Goal: Book appointment/travel/reservation

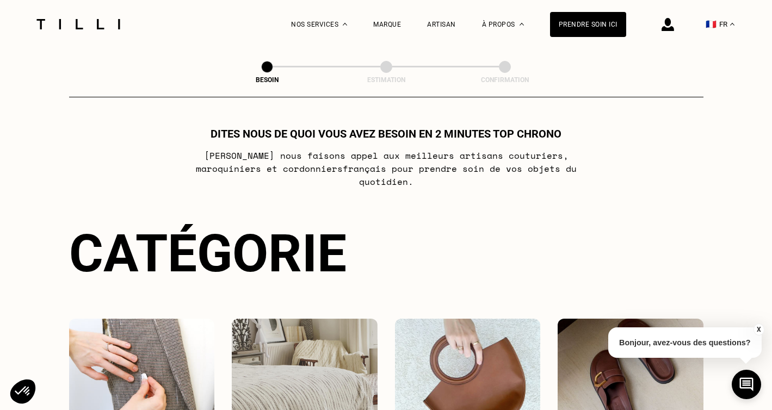
scroll to position [3, 0]
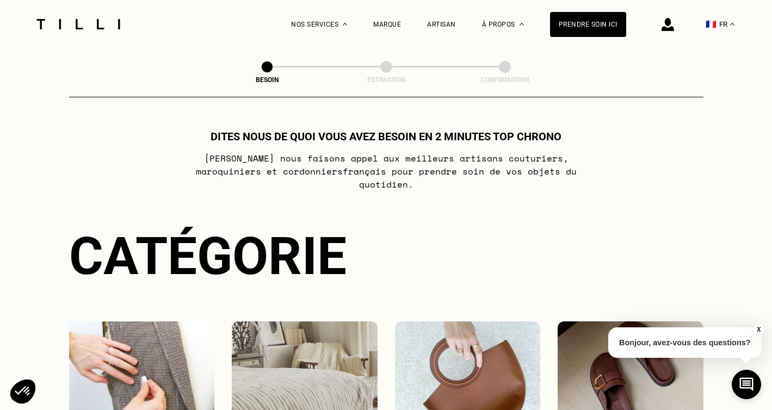
click at [157, 259] on div "Catégorie" at bounding box center [386, 256] width 634 height 61
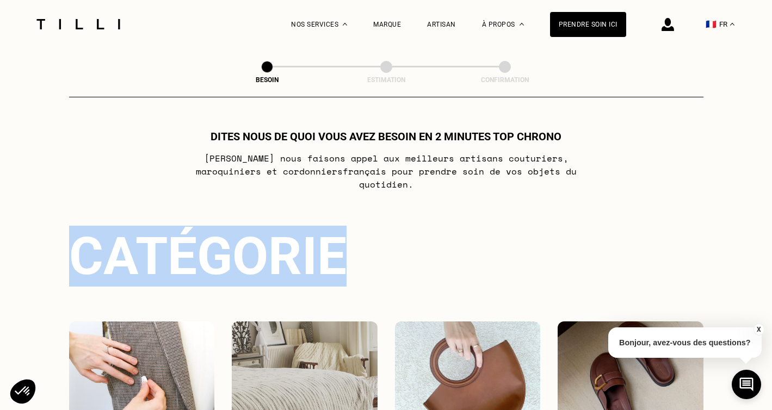
click at [157, 259] on div "Catégorie" at bounding box center [386, 256] width 634 height 61
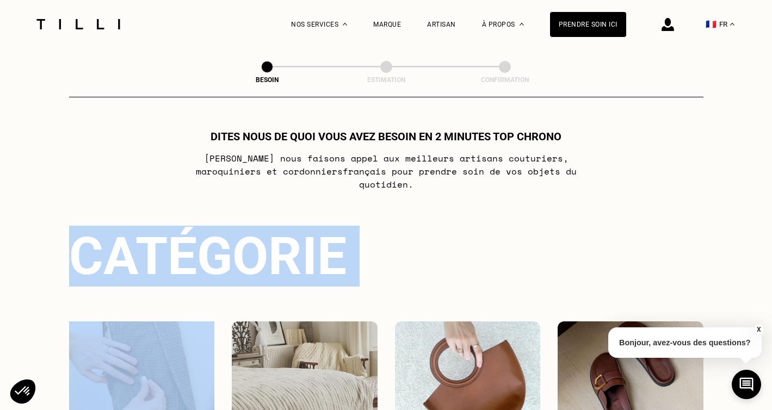
click at [293, 253] on div "Catégorie" at bounding box center [386, 256] width 634 height 61
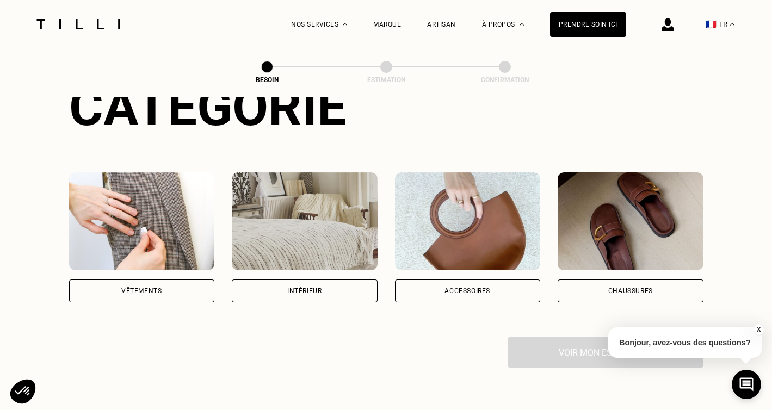
scroll to position [15, 0]
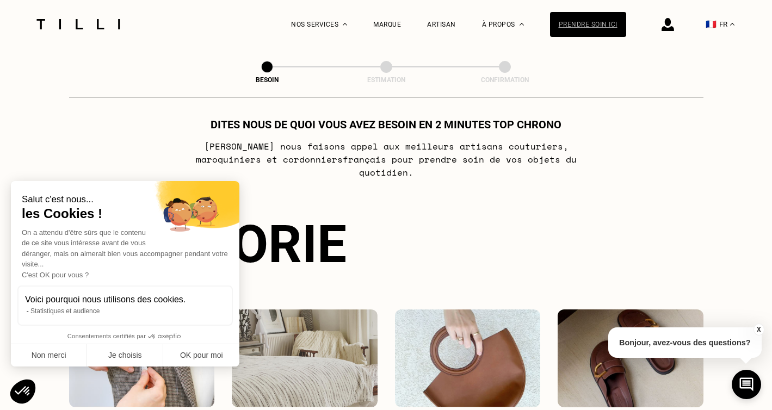
click at [584, 21] on div "Prendre soin ici" at bounding box center [588, 24] width 76 height 25
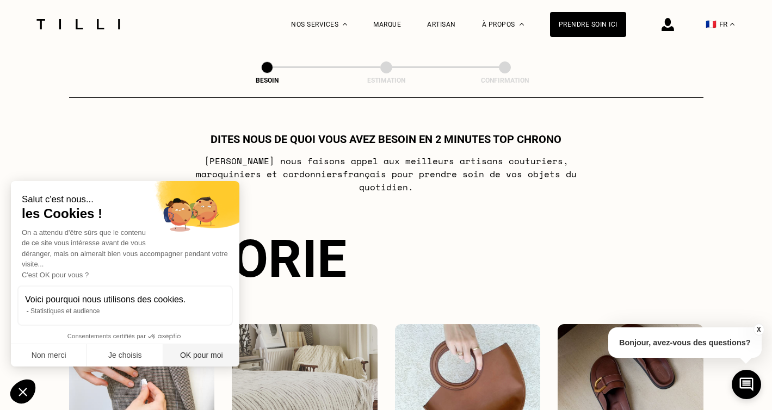
click at [195, 346] on button "OK pour moi" at bounding box center [201, 355] width 76 height 23
checkbox input "true"
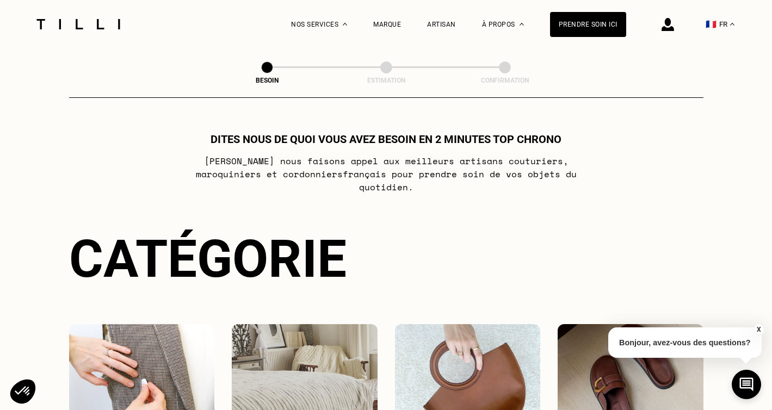
scroll to position [9, 0]
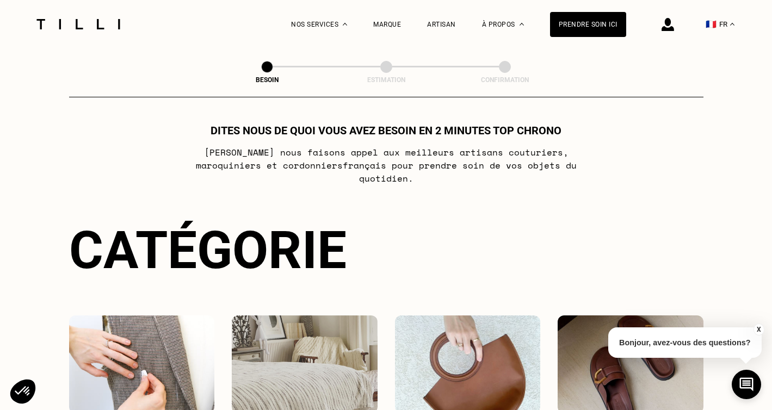
click at [278, 244] on div "Catégorie" at bounding box center [386, 250] width 634 height 61
click at [365, 90] on div "Besoin Estimation Confirmation" at bounding box center [386, 73] width 634 height 50
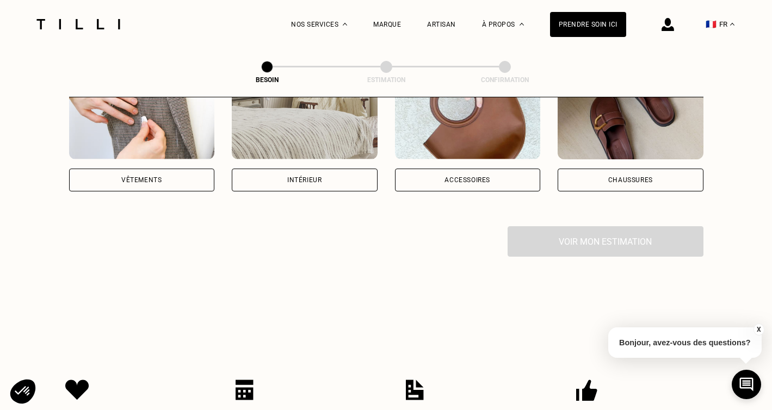
scroll to position [134, 0]
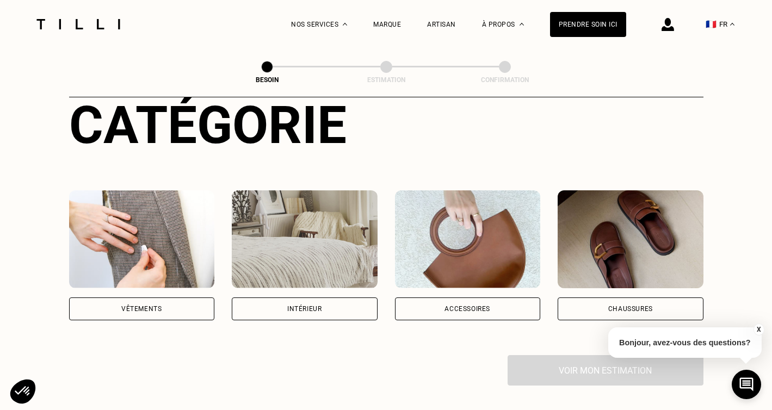
click at [336, 298] on div "Intérieur" at bounding box center [305, 309] width 146 height 23
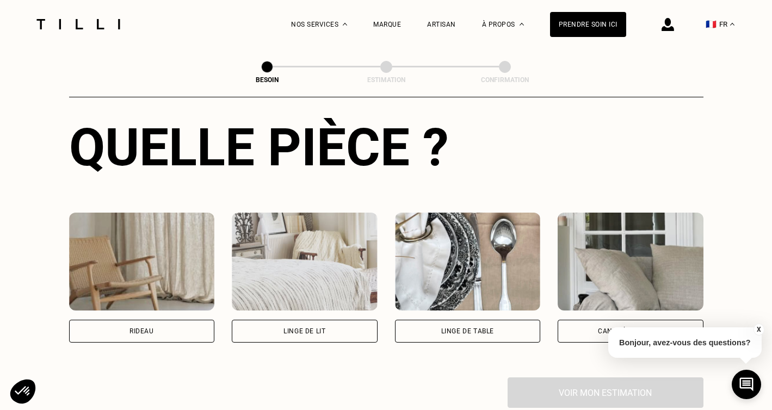
scroll to position [414, 0]
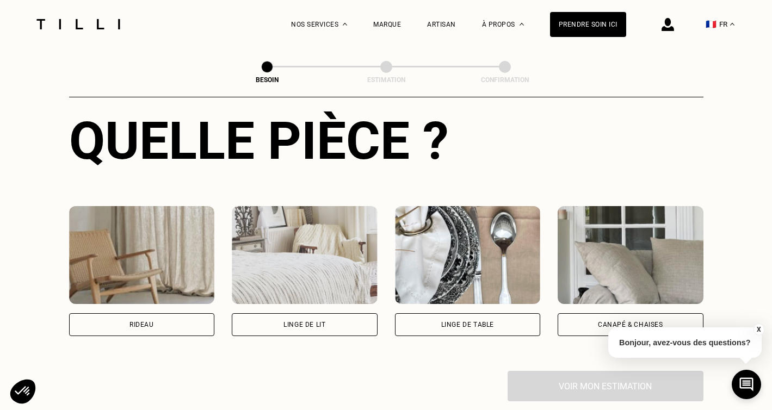
click at [144, 322] on div "Rideau" at bounding box center [142, 325] width 24 height 7
select select "FR"
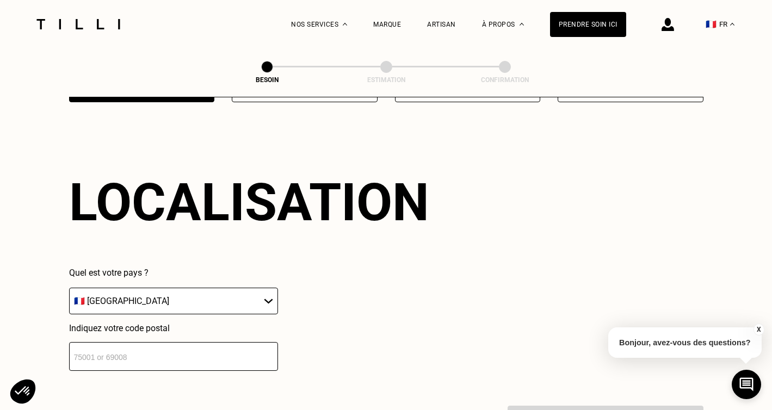
scroll to position [650, 0]
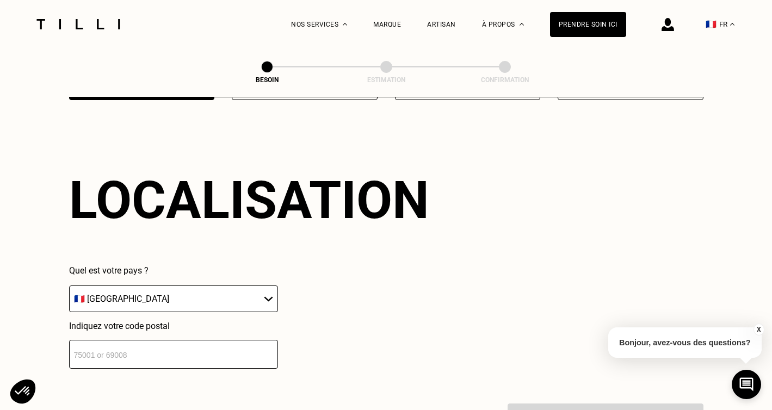
click at [170, 350] on input "number" at bounding box center [173, 354] width 209 height 29
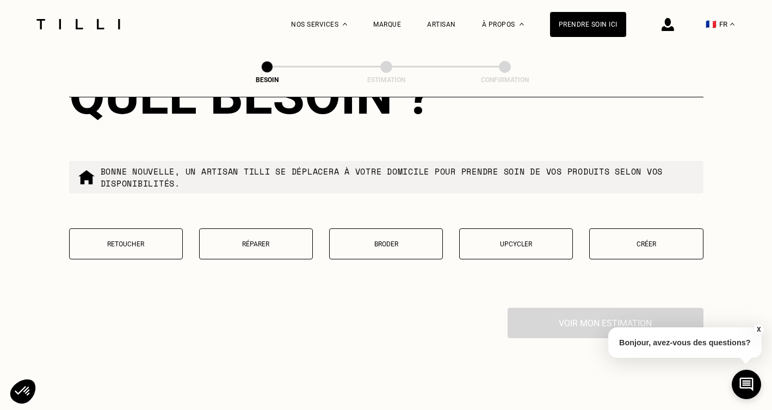
scroll to position [1026, 0]
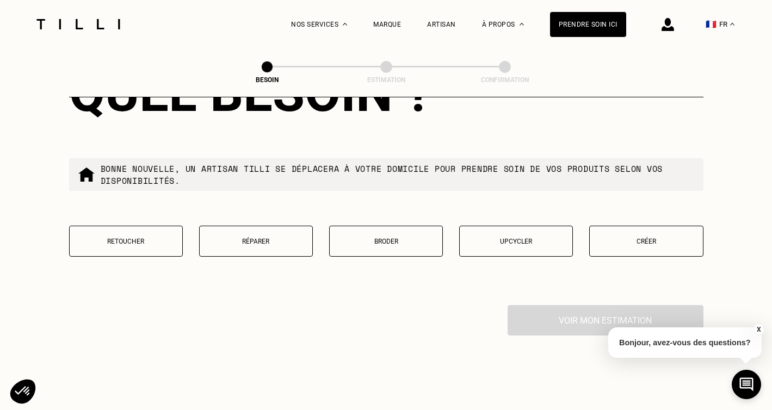
type input "75020"
click at [79, 226] on button "Retoucher" at bounding box center [126, 241] width 114 height 31
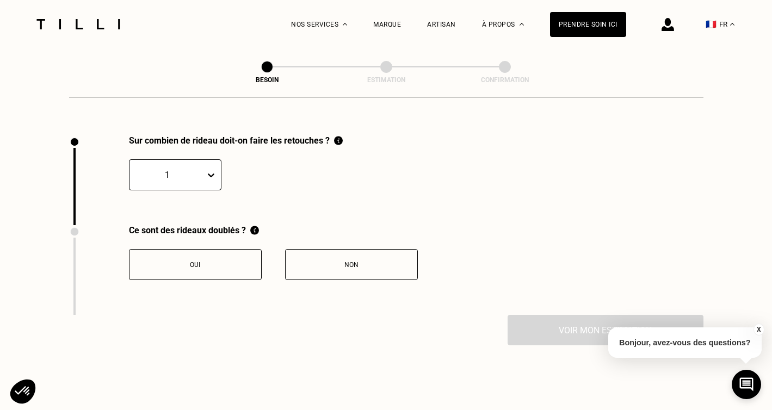
scroll to position [1197, 0]
click at [189, 167] on div at bounding box center [167, 173] width 65 height 13
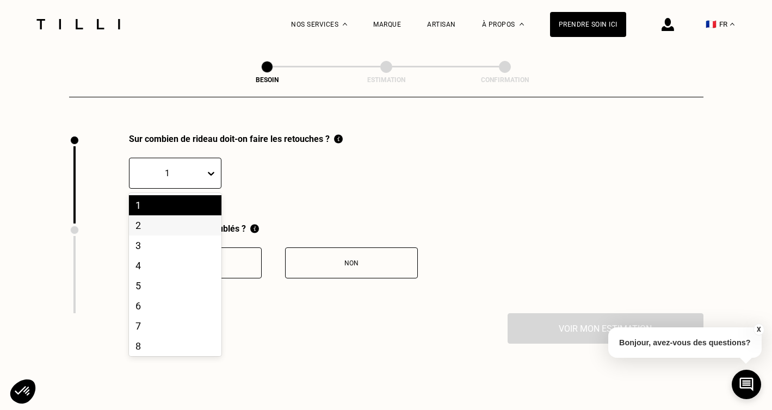
click at [178, 216] on div "2" at bounding box center [175, 225] width 93 height 20
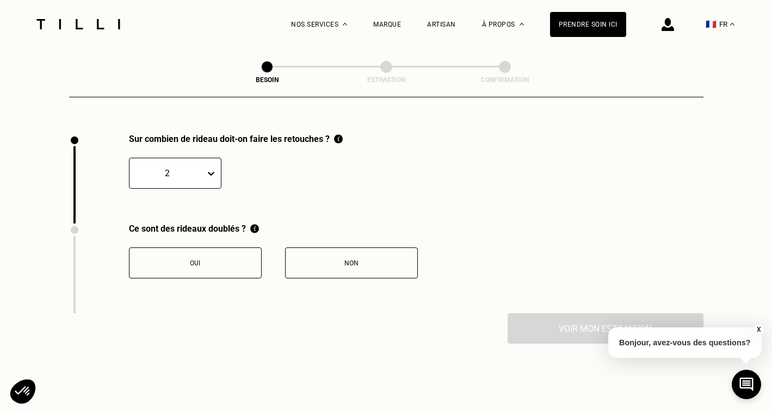
click at [218, 260] on div "Oui" at bounding box center [195, 264] width 121 height 8
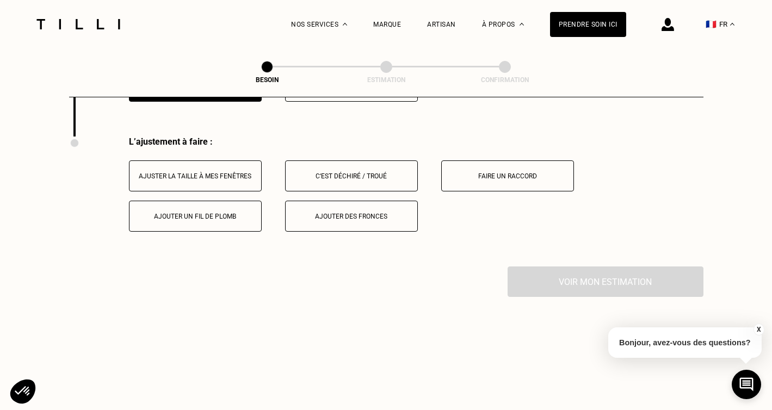
scroll to position [1377, 0]
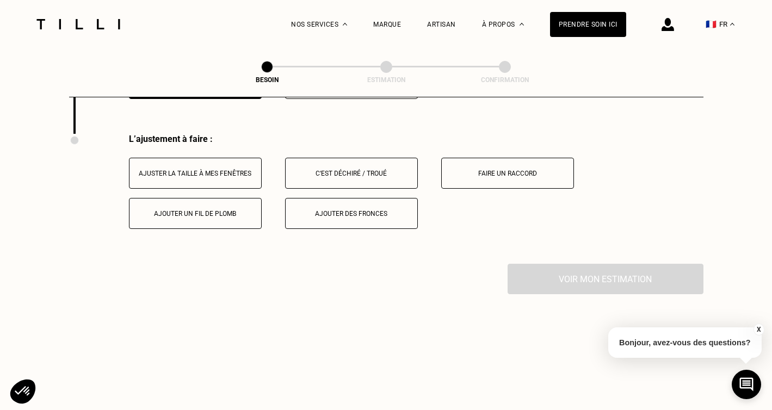
click at [210, 158] on button "Ajuster la taille à mes fenêtres" at bounding box center [195, 173] width 133 height 31
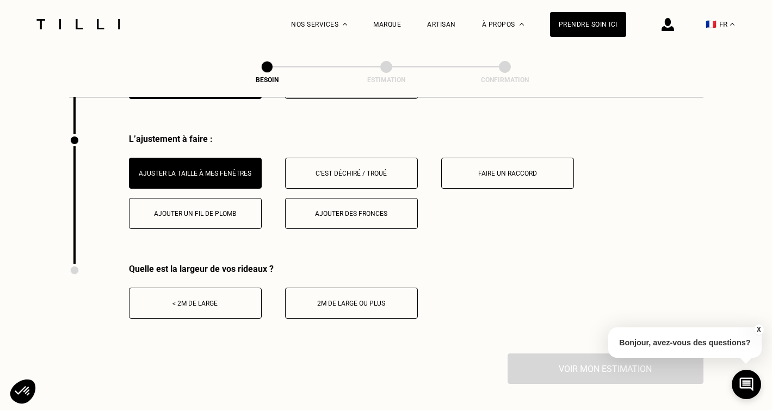
click at [250, 295] on button "< 2m de large" at bounding box center [195, 303] width 133 height 31
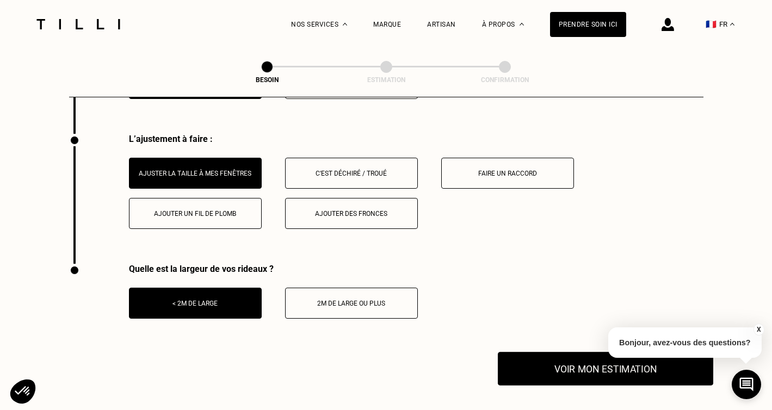
click at [572, 352] on button "Voir mon estimation" at bounding box center [605, 369] width 215 height 34
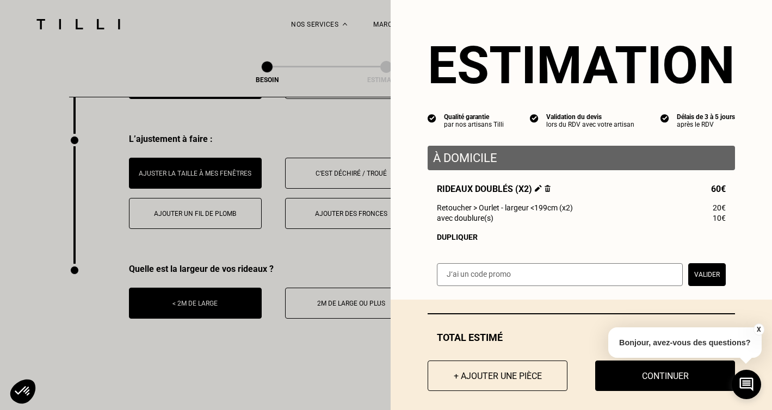
scroll to position [9, 0]
